Goal: Task Accomplishment & Management: Complete application form

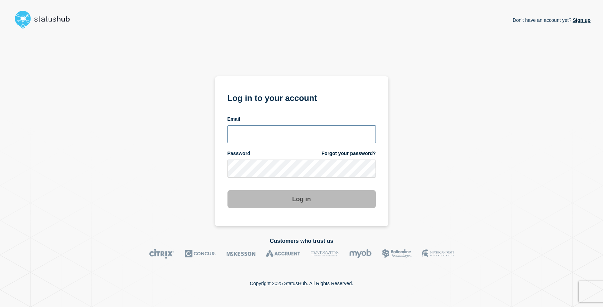
type input "emhelpdesk@glos.ac.uk"
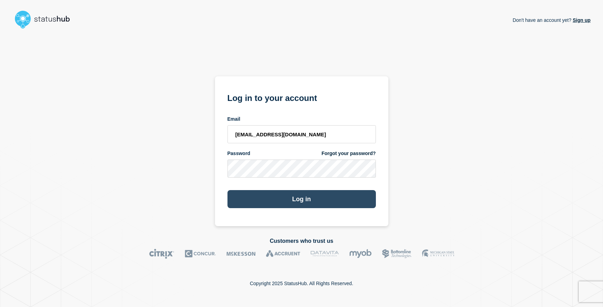
click at [308, 202] on button "Log in" at bounding box center [301, 199] width 148 height 18
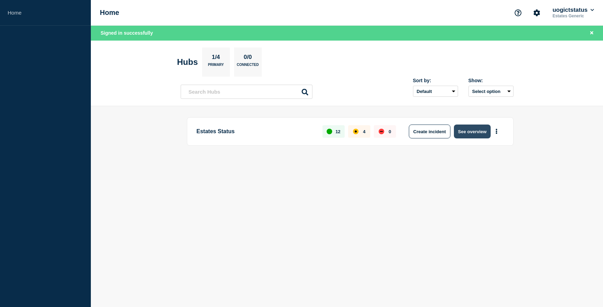
click at [467, 126] on button "See overview" at bounding box center [472, 131] width 37 height 14
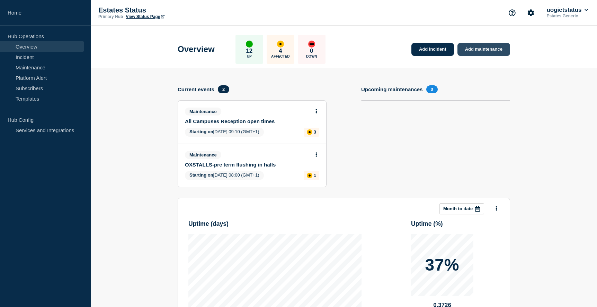
click at [480, 50] on link "Add maintenance" at bounding box center [484, 49] width 53 height 13
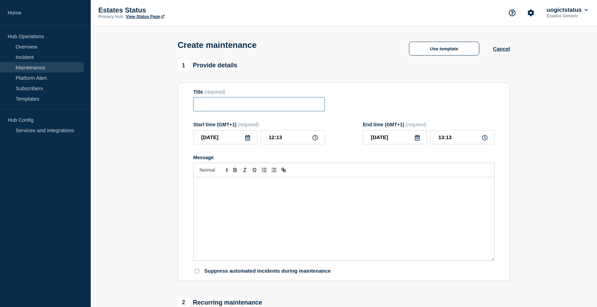
click at [209, 107] on input "Title" at bounding box center [259, 104] width 132 height 14
click at [206, 108] on input "Title" at bounding box center [259, 104] width 132 height 14
paste input "Planned Power Outage – Sports Science Building"
drag, startPoint x: 257, startPoint y: 106, endPoint x: 187, endPoint y: 107, distance: 69.7
click at [186, 105] on section "Title (required) Planned Power Outage – Sports Science Building Start time (GMT…" at bounding box center [344, 181] width 333 height 199
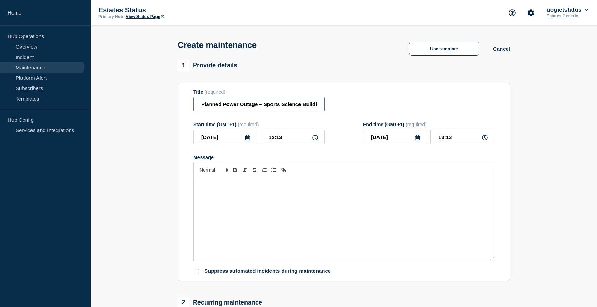
click at [319, 107] on input "Planned Power Outage – Sports Science Building" at bounding box center [259, 104] width 132 height 14
paste input "Planned Power Outage –"
click at [254, 106] on input "Planned Power Outage – Sports Science BuildingPlanned Power Outage –" at bounding box center [259, 104] width 132 height 14
drag, startPoint x: 317, startPoint y: 105, endPoint x: 358, endPoint y: 111, distance: 41.3
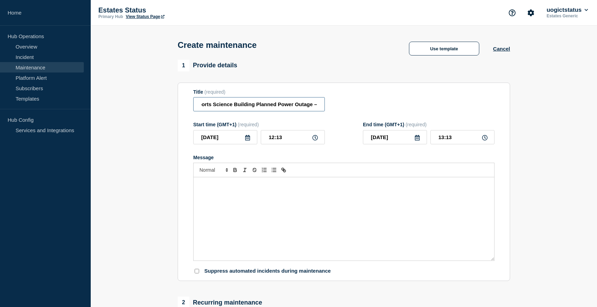
click at [318, 105] on input "Planned Power Outage – Sports Science Building Planned Power Outage –" at bounding box center [259, 104] width 132 height 14
click at [259, 107] on input "Planned Power Outage – Sports Science Building Planned Power Outage" at bounding box center [259, 104] width 132 height 14
type input "OX Sports Science Building, Planned Power Outage"
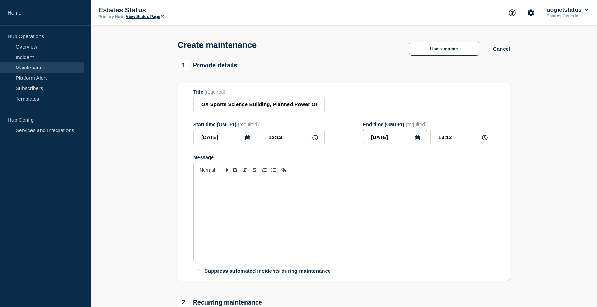
click at [421, 139] on input "[DATE]" at bounding box center [395, 137] width 64 height 14
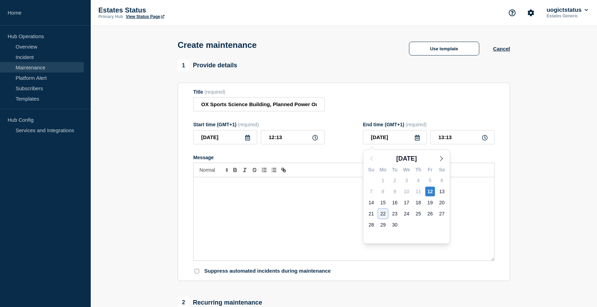
click at [384, 213] on div "22" at bounding box center [383, 214] width 10 height 10
type input "[DATE]"
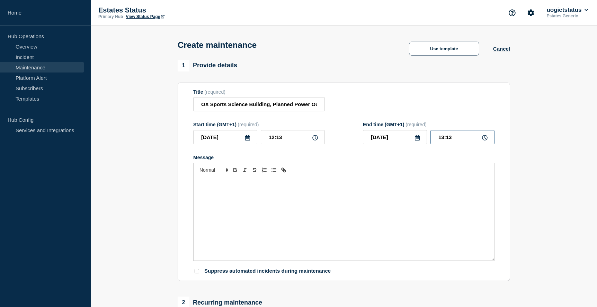
click at [451, 139] on input "13:13" at bounding box center [463, 137] width 64 height 14
drag, startPoint x: 462, startPoint y: 139, endPoint x: 430, endPoint y: 137, distance: 32.0
click at [430, 137] on div "[DATE] 13:13" at bounding box center [429, 137] width 132 height 14
type input "08:30"
click at [372, 203] on div "Message" at bounding box center [344, 218] width 301 height 83
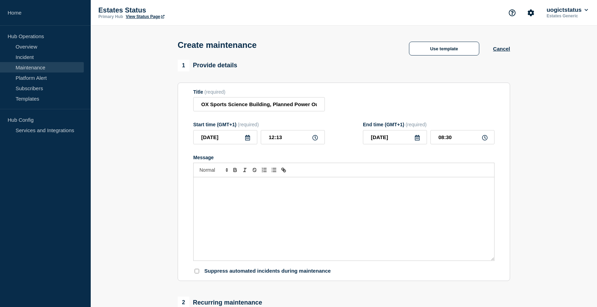
click at [222, 204] on div "Message" at bounding box center [344, 218] width 301 height 83
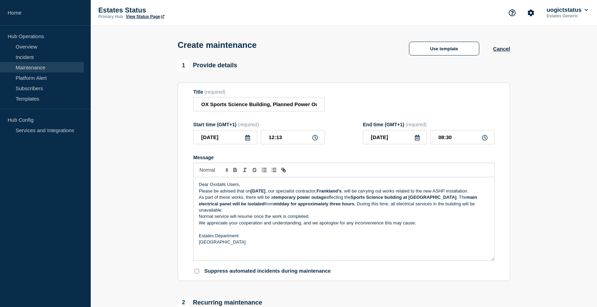
click at [249, 184] on p "Dear Oxstalls Users," at bounding box center [344, 184] width 290 height 6
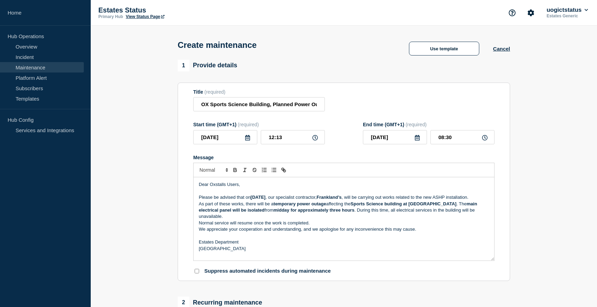
click at [242, 200] on p "Please be advised that [DATE][DATE] , our specialist contractor, Frankland’s , …" at bounding box center [344, 197] width 290 height 6
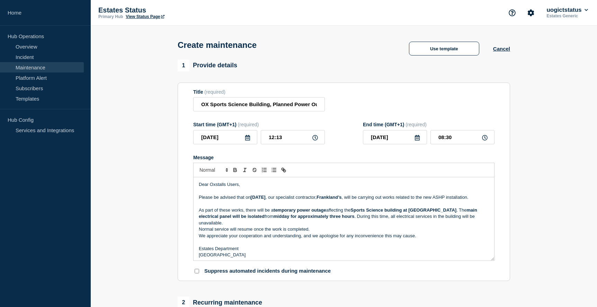
click at [316, 230] on p "Normal service will resume once the work is completed." at bounding box center [344, 229] width 290 height 6
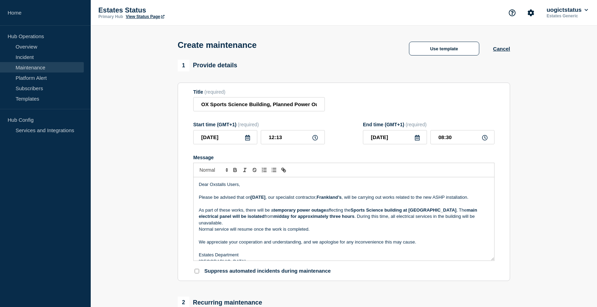
scroll to position [8, 0]
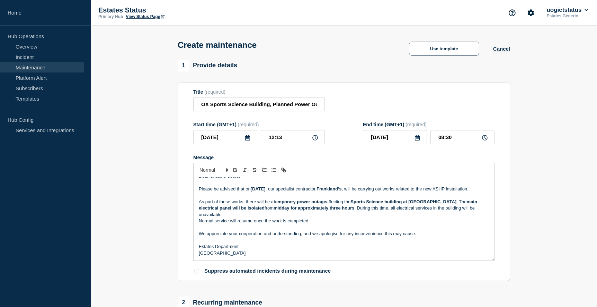
click at [484, 216] on p "As part of these works, there will be a temporary power outage affecting the Sp…" at bounding box center [344, 208] width 290 height 19
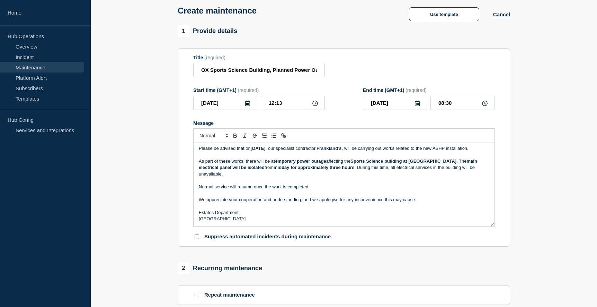
scroll to position [173, 0]
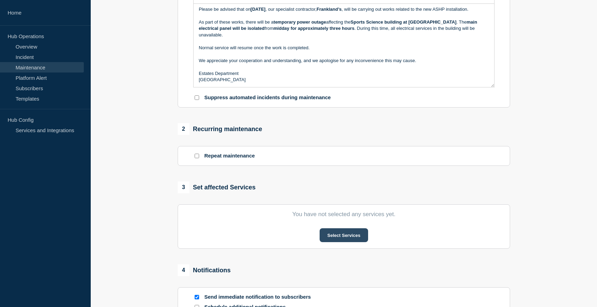
click at [336, 238] on button "Select Services" at bounding box center [344, 235] width 48 height 14
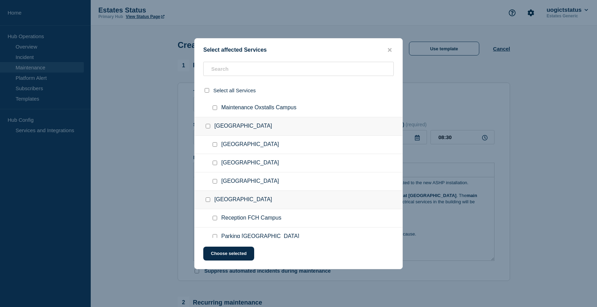
scroll to position [0, 0]
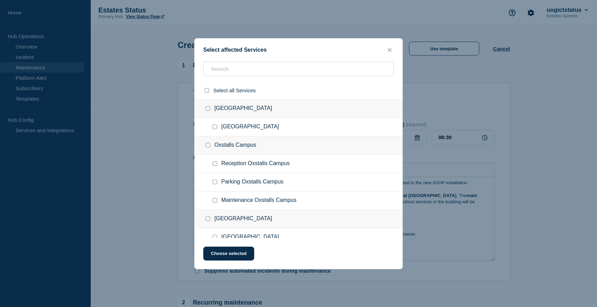
drag, startPoint x: 213, startPoint y: 200, endPoint x: 233, endPoint y: 202, distance: 19.9
click at [214, 200] on input "Maintenance Oxstalls Campus checkbox" at bounding box center [215, 200] width 5 height 5
checkbox input "true"
click at [239, 254] on button "Choose selected" at bounding box center [228, 253] width 51 height 14
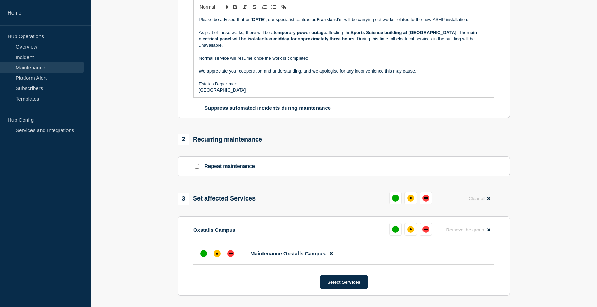
scroll to position [208, 0]
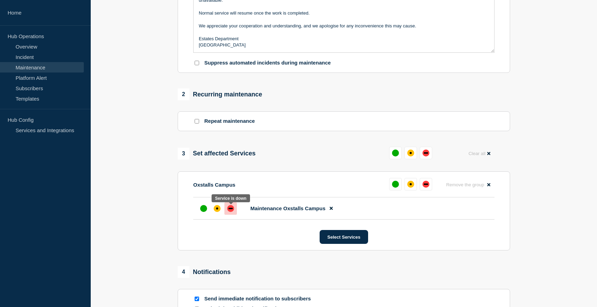
click at [232, 212] on div "down" at bounding box center [230, 208] width 7 height 7
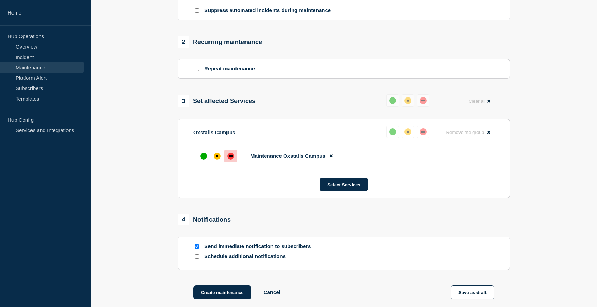
scroll to position [265, 0]
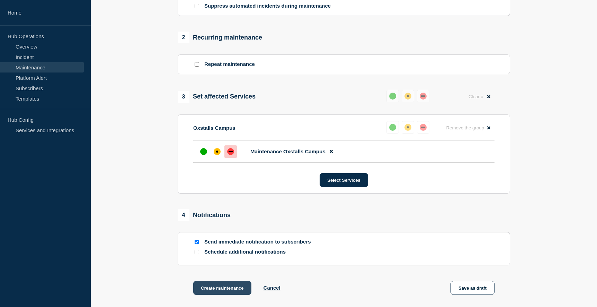
click at [227, 289] on button "Create maintenance" at bounding box center [222, 288] width 58 height 14
